Goal: Task Accomplishment & Management: Manage account settings

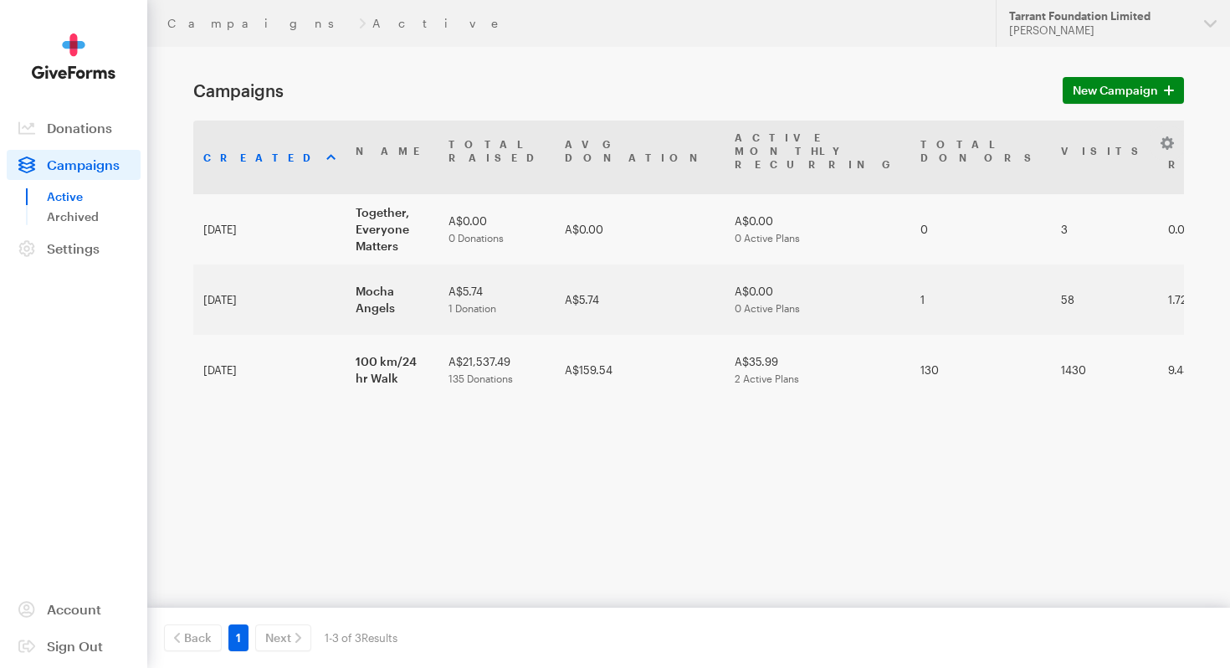
click at [461, 428] on div "Created Name Total Raised Avg Donation Active Monthly Recurring Total Donors Vi…" at bounding box center [688, 288] width 991 height 335
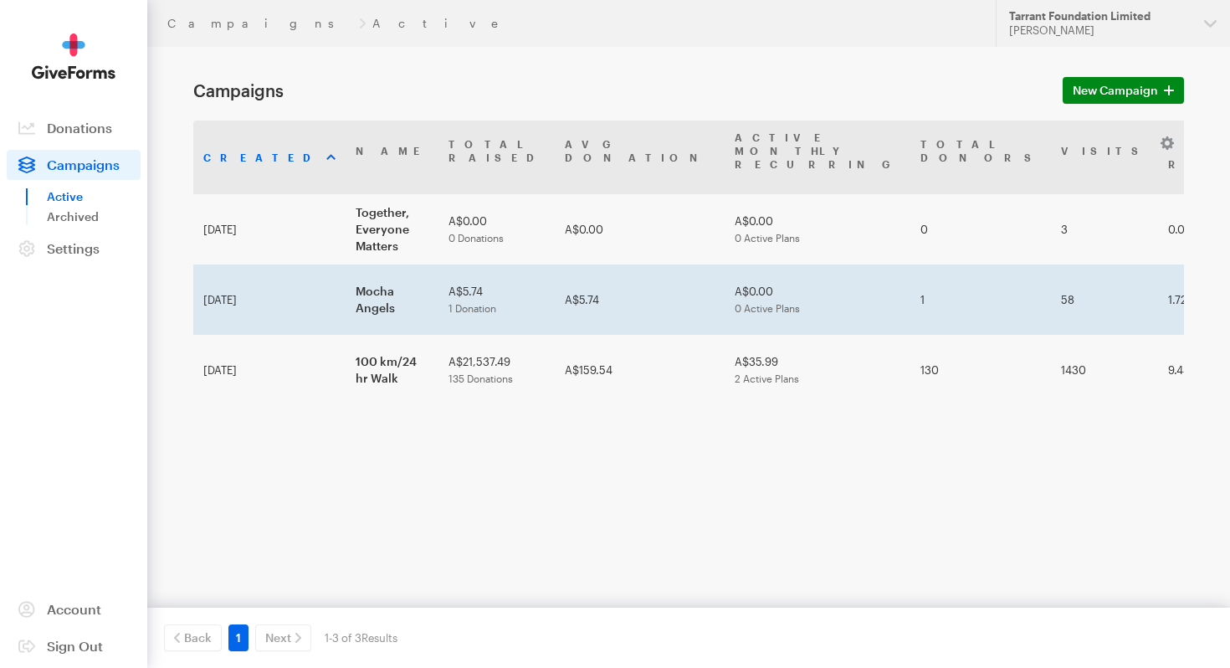
click at [351, 265] on td "Mocha Angels" at bounding box center [392, 300] width 93 height 70
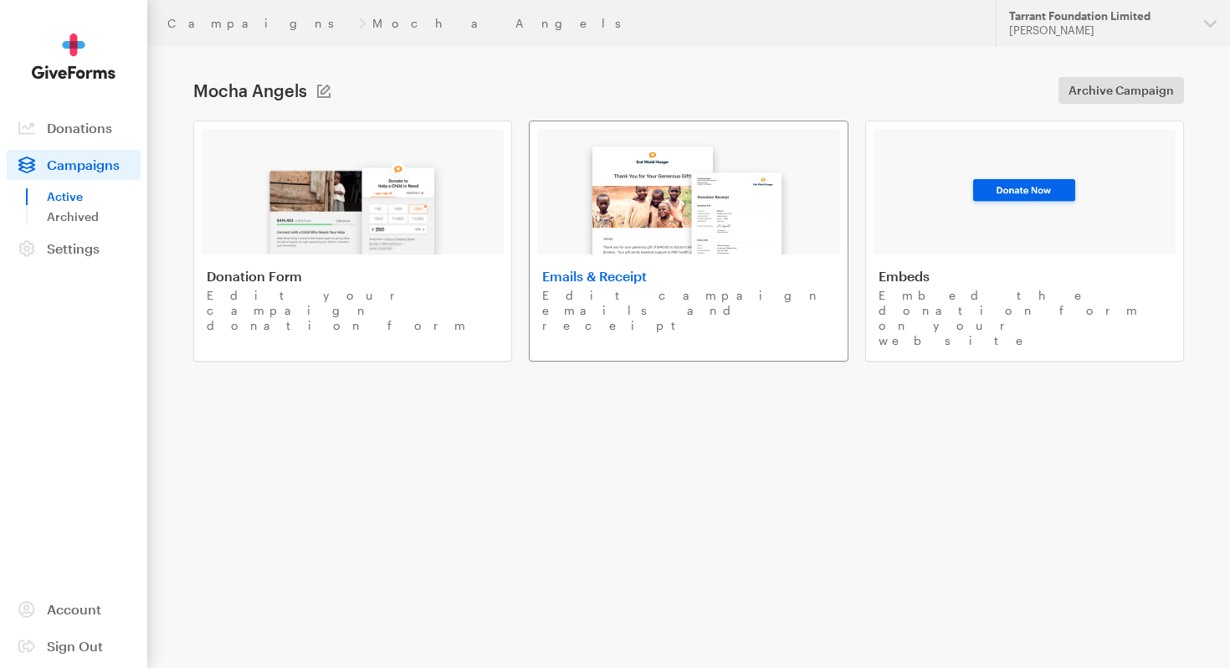
click at [649, 242] on img at bounding box center [689, 193] width 226 height 124
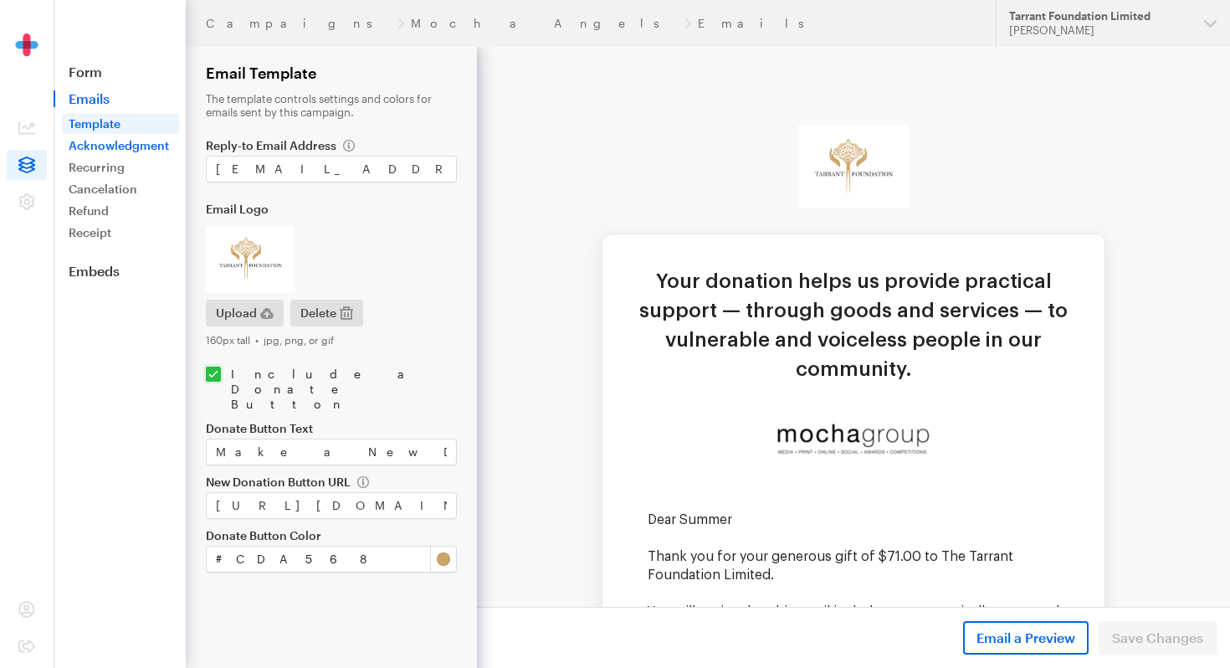
click at [107, 151] on link "Acknowledgment" at bounding box center [120, 146] width 117 height 20
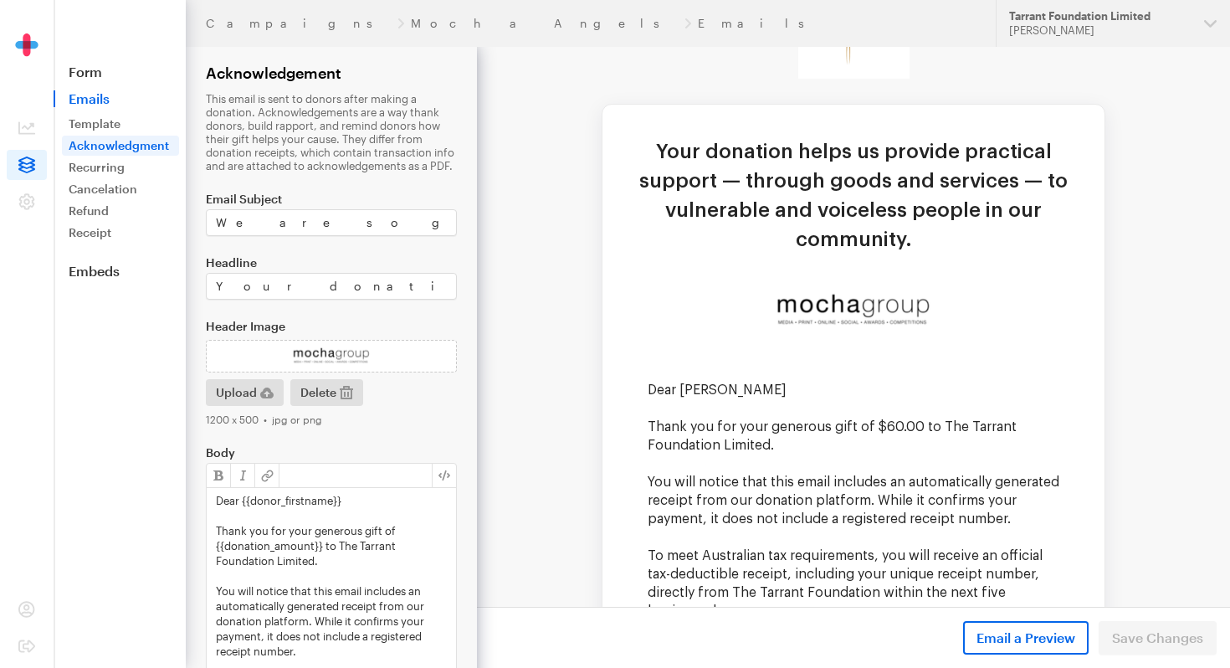
scroll to position [124, 0]
